Goal: Find specific page/section

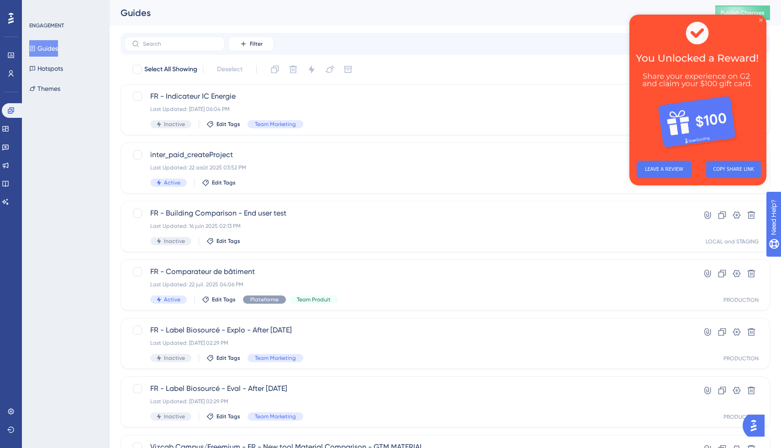
click at [761, 21] on icon "Close Preview" at bounding box center [761, 20] width 4 height 4
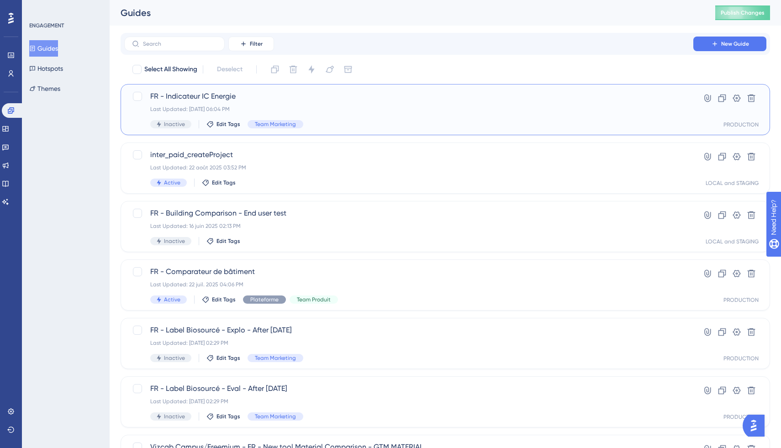
click at [253, 100] on span "FR - Indicateur IC Energie" at bounding box center [408, 96] width 517 height 11
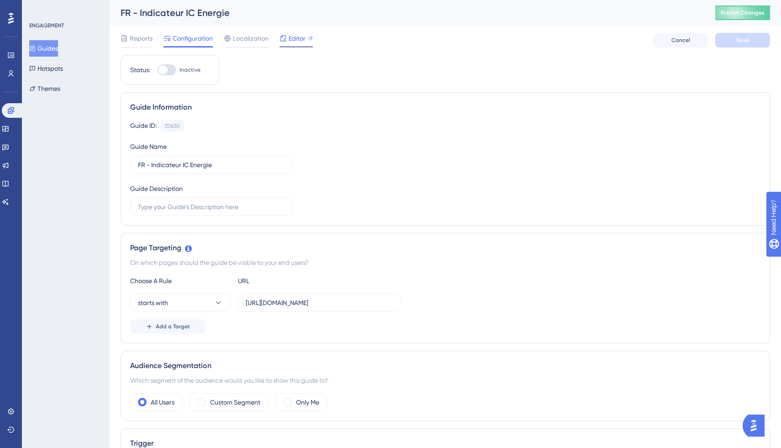
click at [292, 43] on span "Editor" at bounding box center [297, 38] width 17 height 11
